Goal: Find specific page/section: Find specific page/section

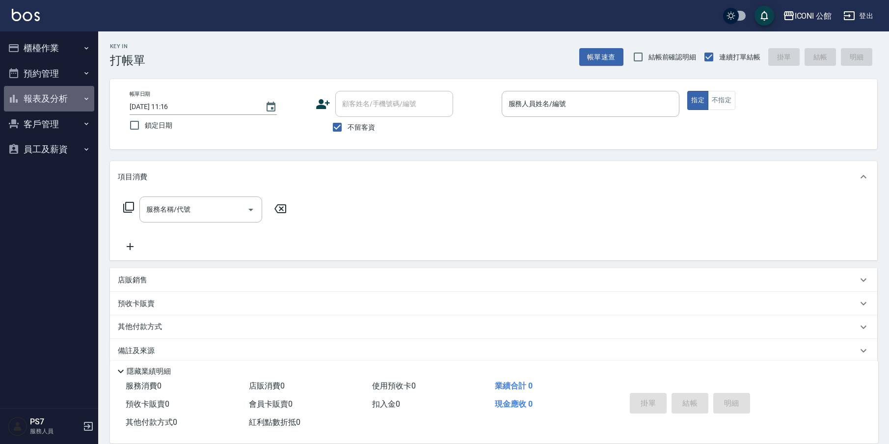
click at [58, 98] on button "報表及分析" at bounding box center [49, 99] width 90 height 26
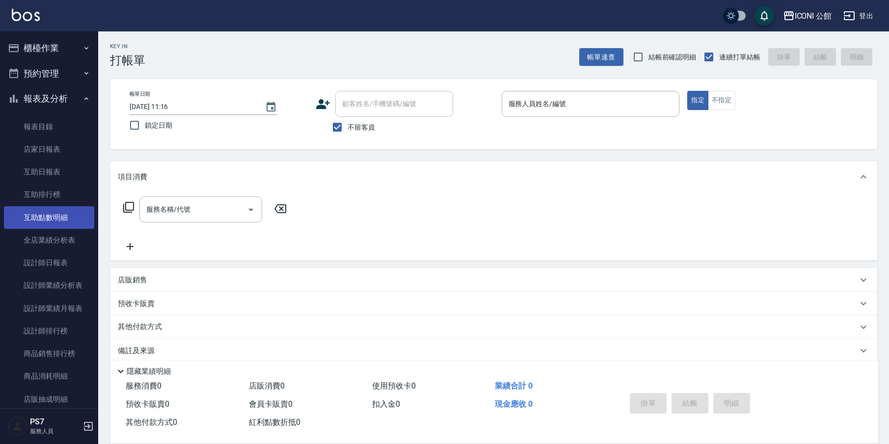
click at [59, 216] on link "互助點數明細" at bounding box center [49, 217] width 90 height 23
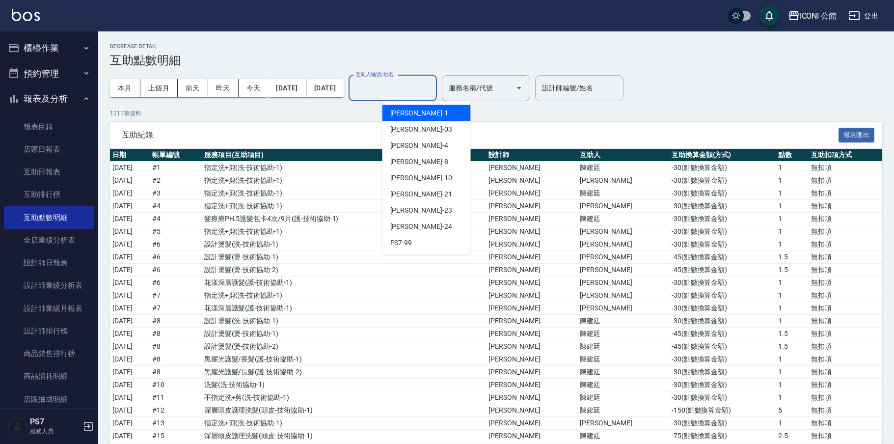
click at [437, 86] on div "互助人編號/姓名 互助人編號/姓名" at bounding box center [393, 88] width 88 height 26
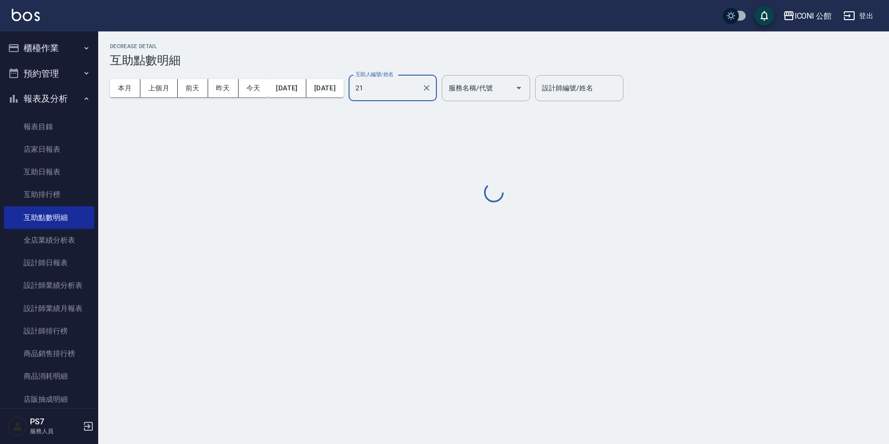
type input "[PERSON_NAME]-21"
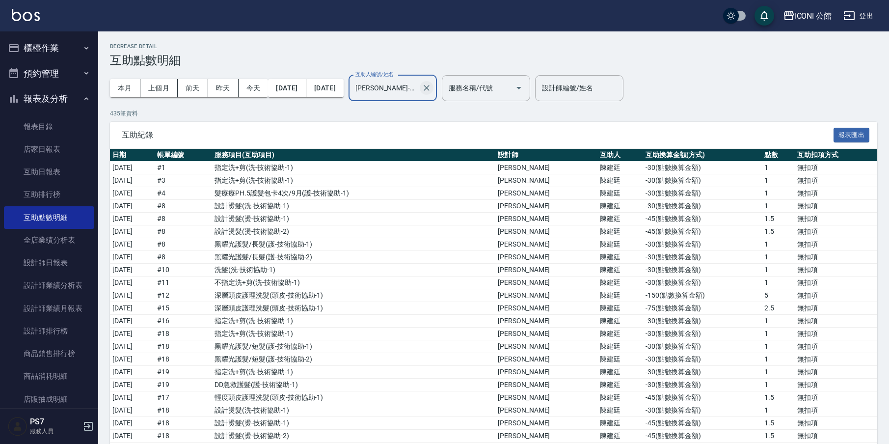
click at [432, 92] on icon "Clear" at bounding box center [427, 88] width 10 height 10
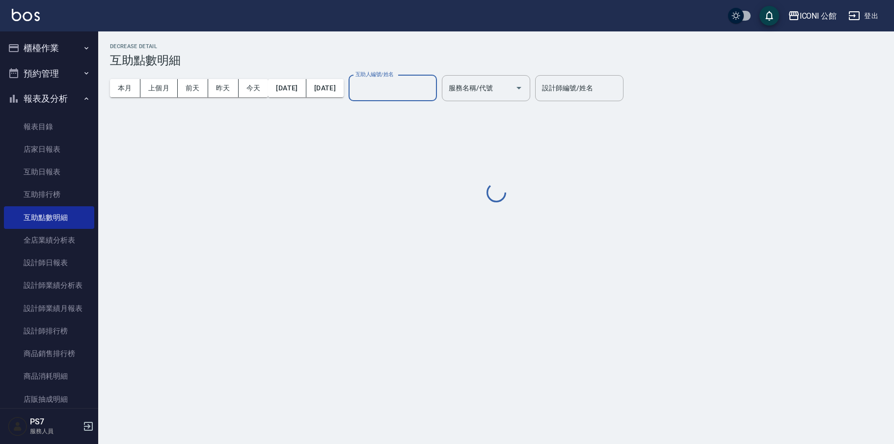
click at [46, 104] on button "報表及分析" at bounding box center [49, 99] width 90 height 26
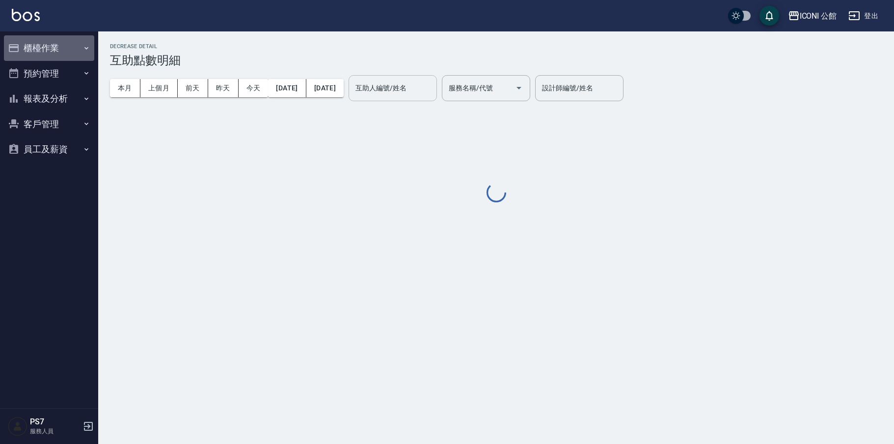
click at [45, 50] on button "櫃檯作業" at bounding box center [49, 48] width 90 height 26
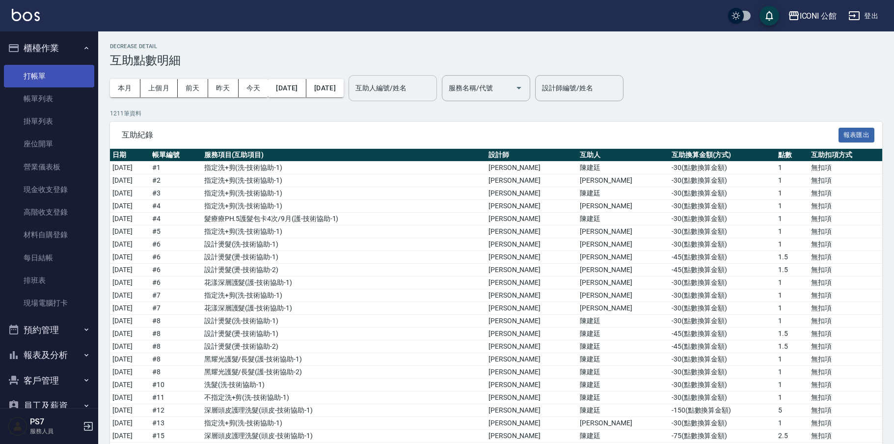
click at [53, 72] on link "打帳單" at bounding box center [49, 76] width 90 height 23
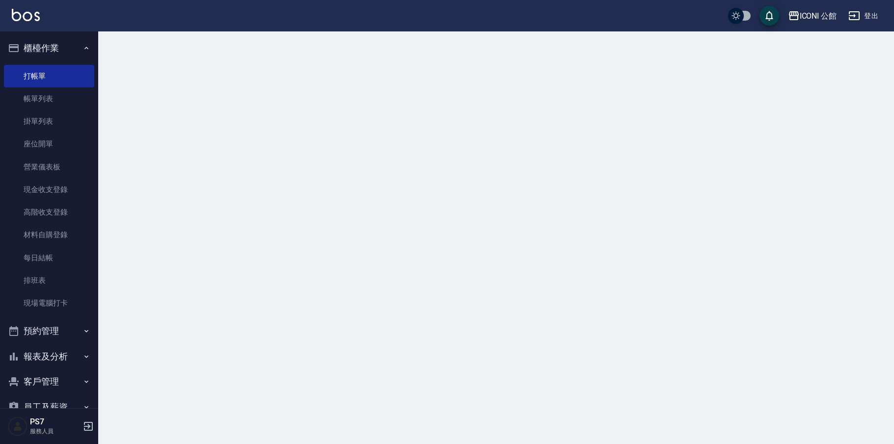
click at [46, 77] on link "打帳單" at bounding box center [49, 76] width 90 height 23
